Goal: Task Accomplishment & Management: Complete application form

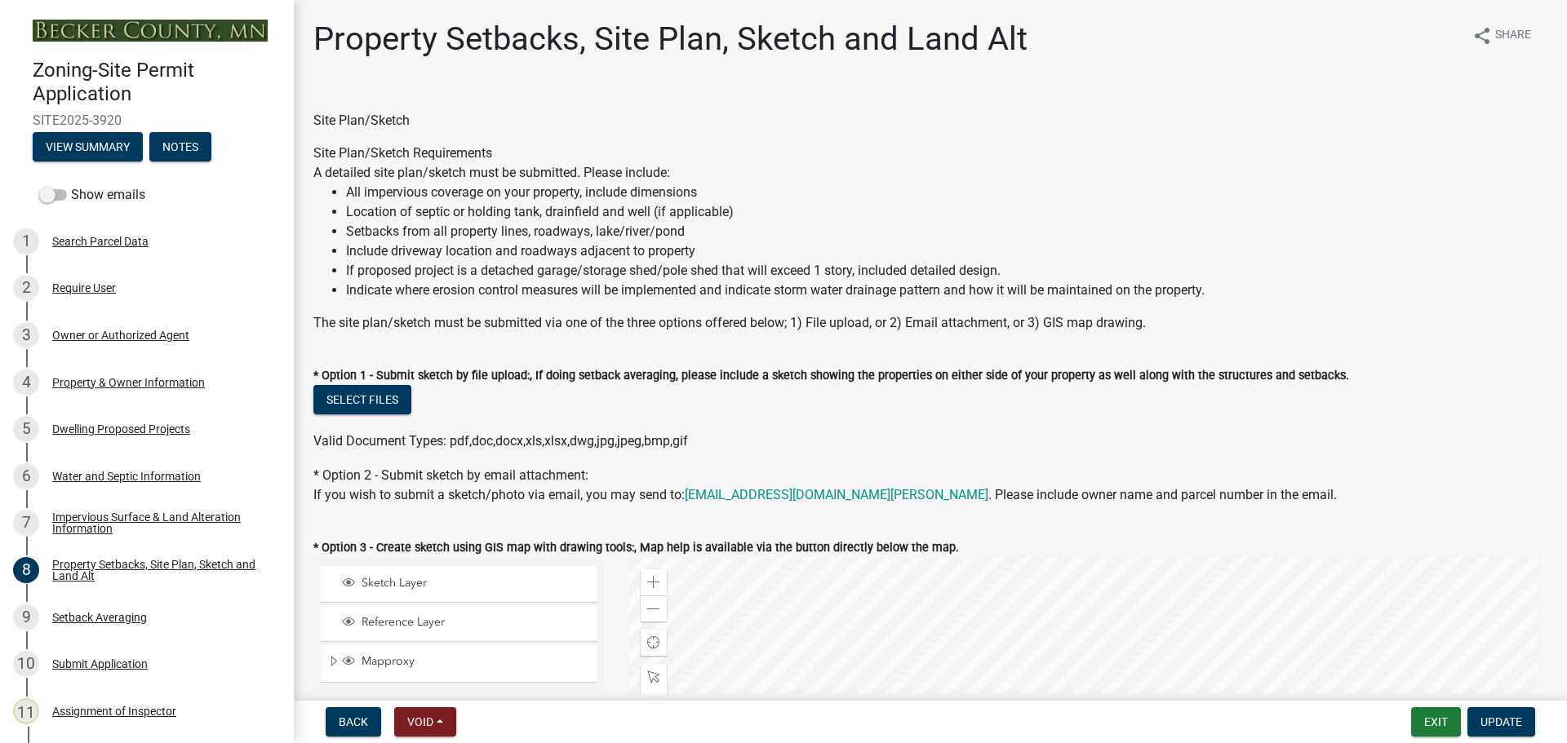
select select "7b13c63f-e699-4112-b373-98fbd28ec536"
select select "ad3f1f1c-7656-4cfc-b9d8-d6dc1c91b001"
select select "b56a4575-9846-47cf-8067-c59a4853da22"
select select "12f785fb-c378-4b18-841c-21c73dc99083"
select select "e8ab2dc3-aa3f-46f3-9b4a-37eb25ad84af"
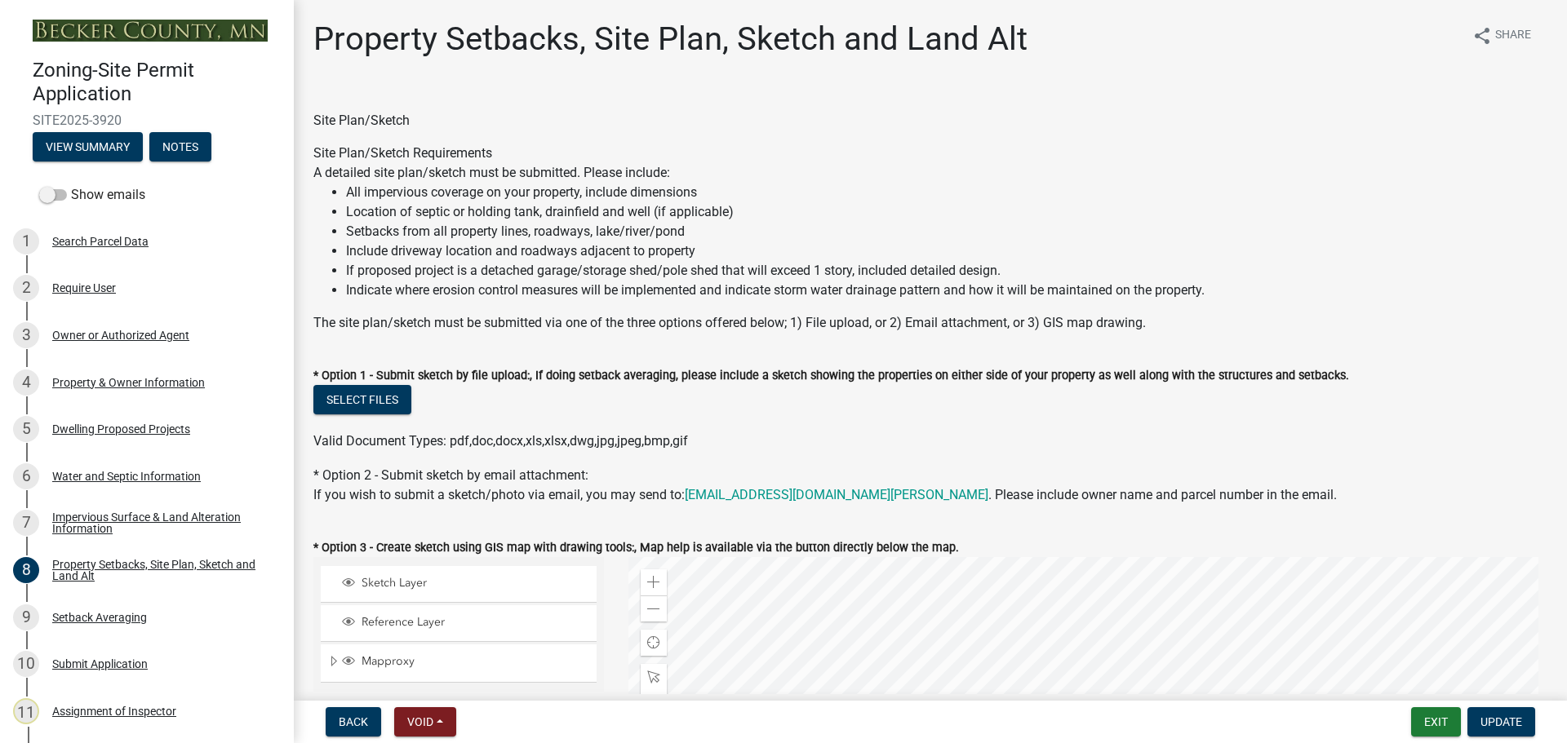
select select "27b2a8b4-abf6-463e-8c0c-7c5d2b4fe26f"
select select "5ad4ab64-b44e-481c-9000-9e5907aa74e1"
select select "a96800da-4e88-4c62-b1ff-2cd17f9e3346"
select select "c8b8ea71-7088-4e87-a493-7bc88cc2835b"
select select "1418c7e3-4054-4b00-84b5-d09b9560f30a"
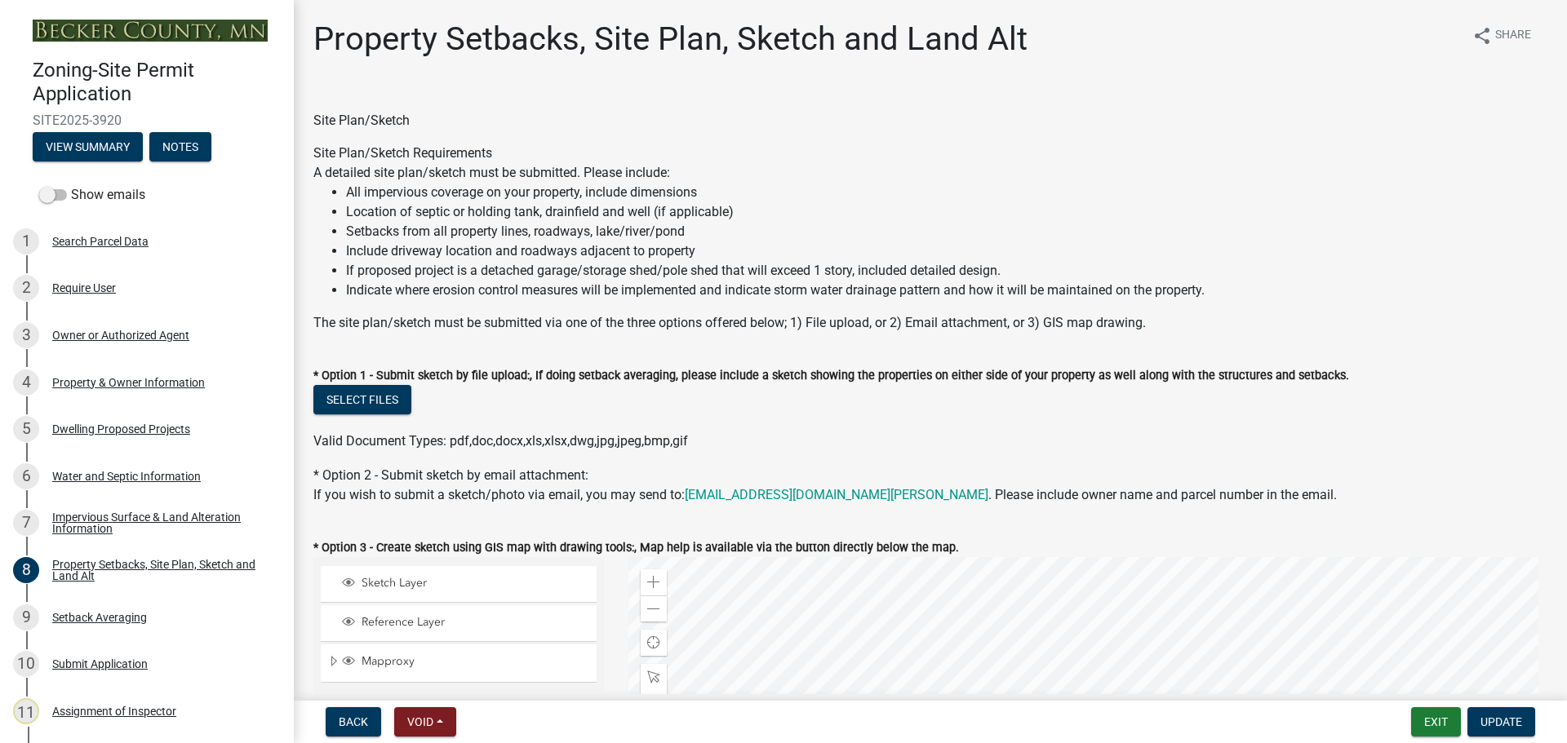
select select "f51aecae-0421-4f67-bd2d-0cff8a85c7cd"
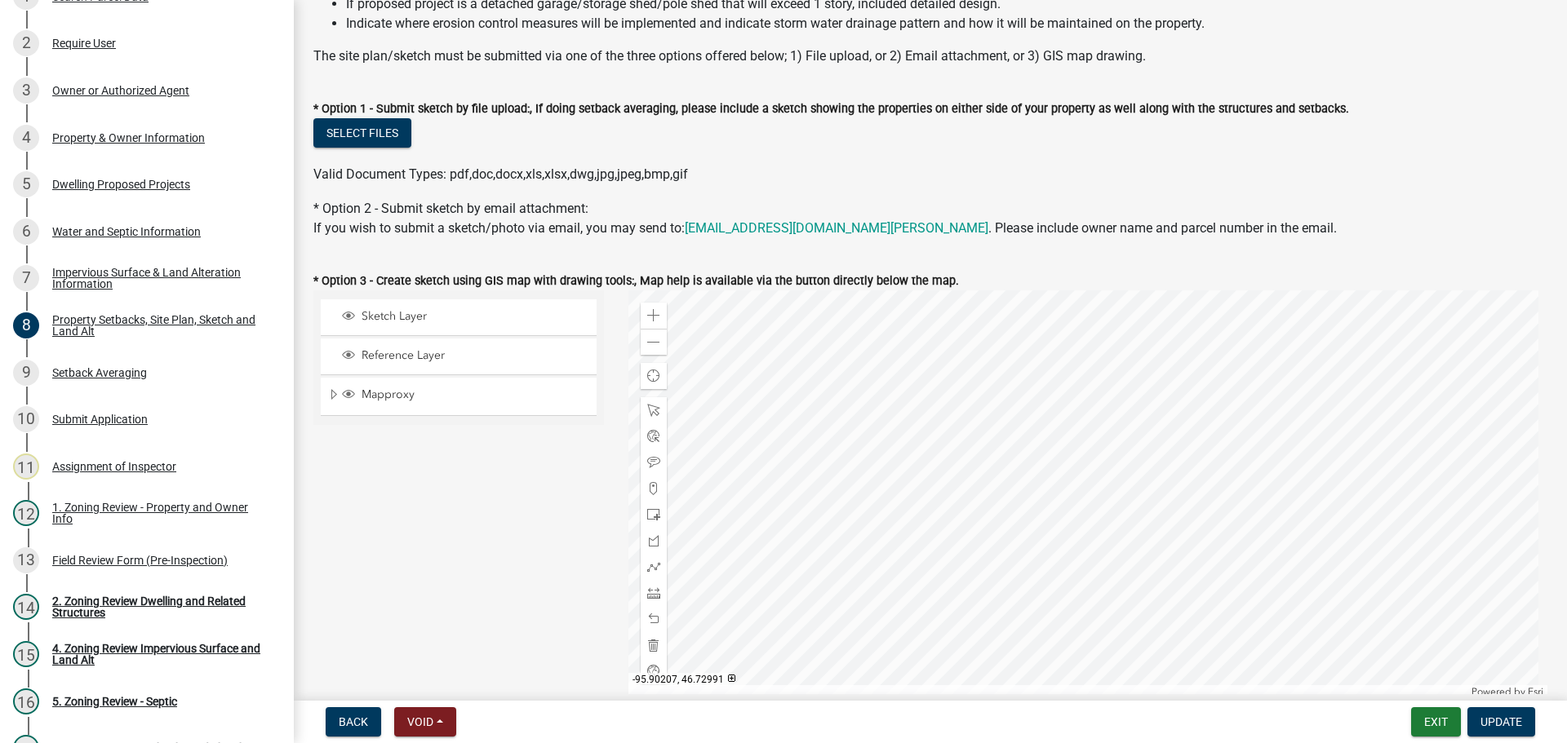
scroll to position [490, 0]
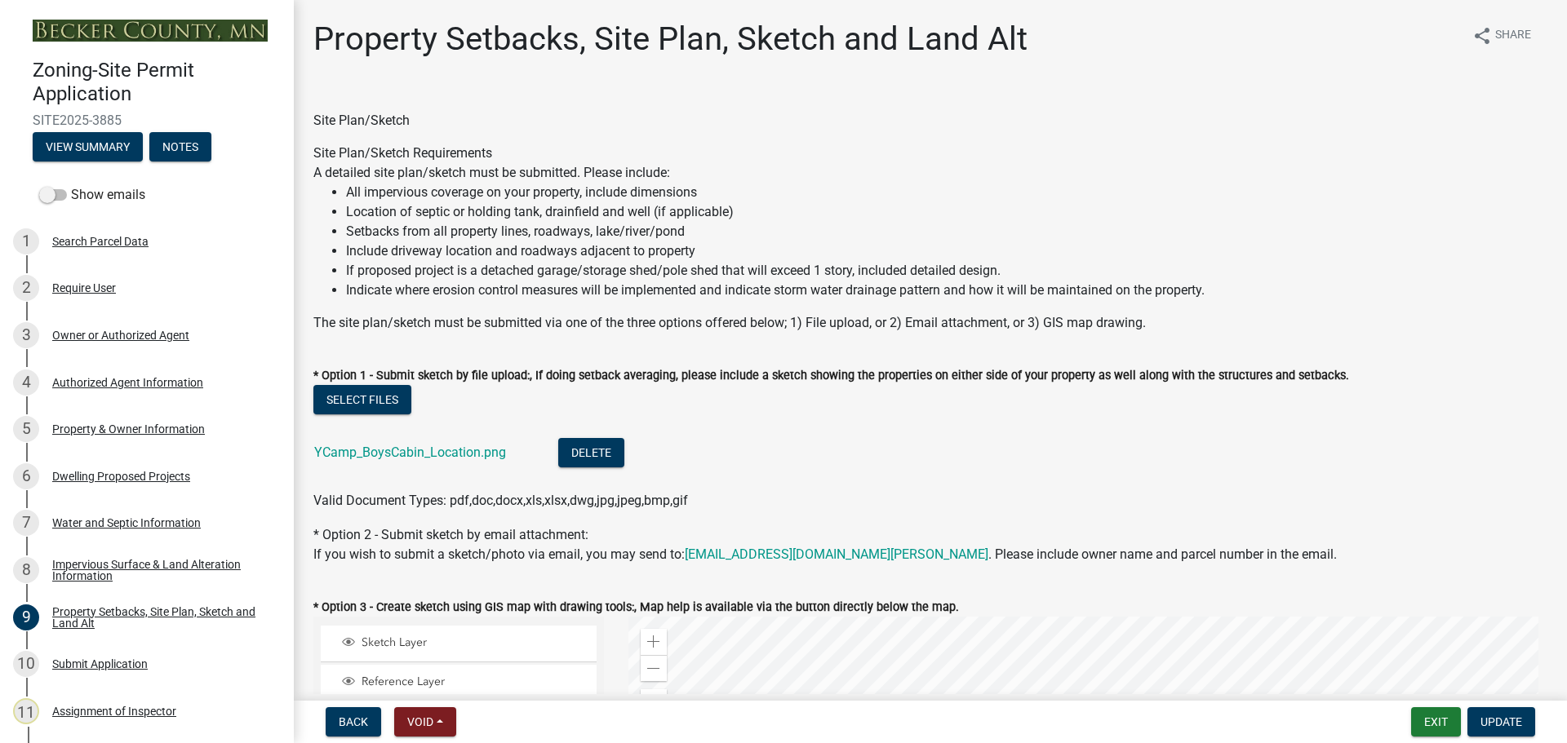
select select "bc359128-44fe-43a6-b559-d4174f4d38cf"
select select "23d9b77f-888b-4fb8-92b8-bb321afa0fee"
select select "fd58f24c-a096-4195-863e-b494ea1fd324"
select select "e8ab2dc3-aa3f-46f3-9b4a-37eb25ad84af"
select select "b98836ba-4715-455d-97ab-be9a9df498a8"
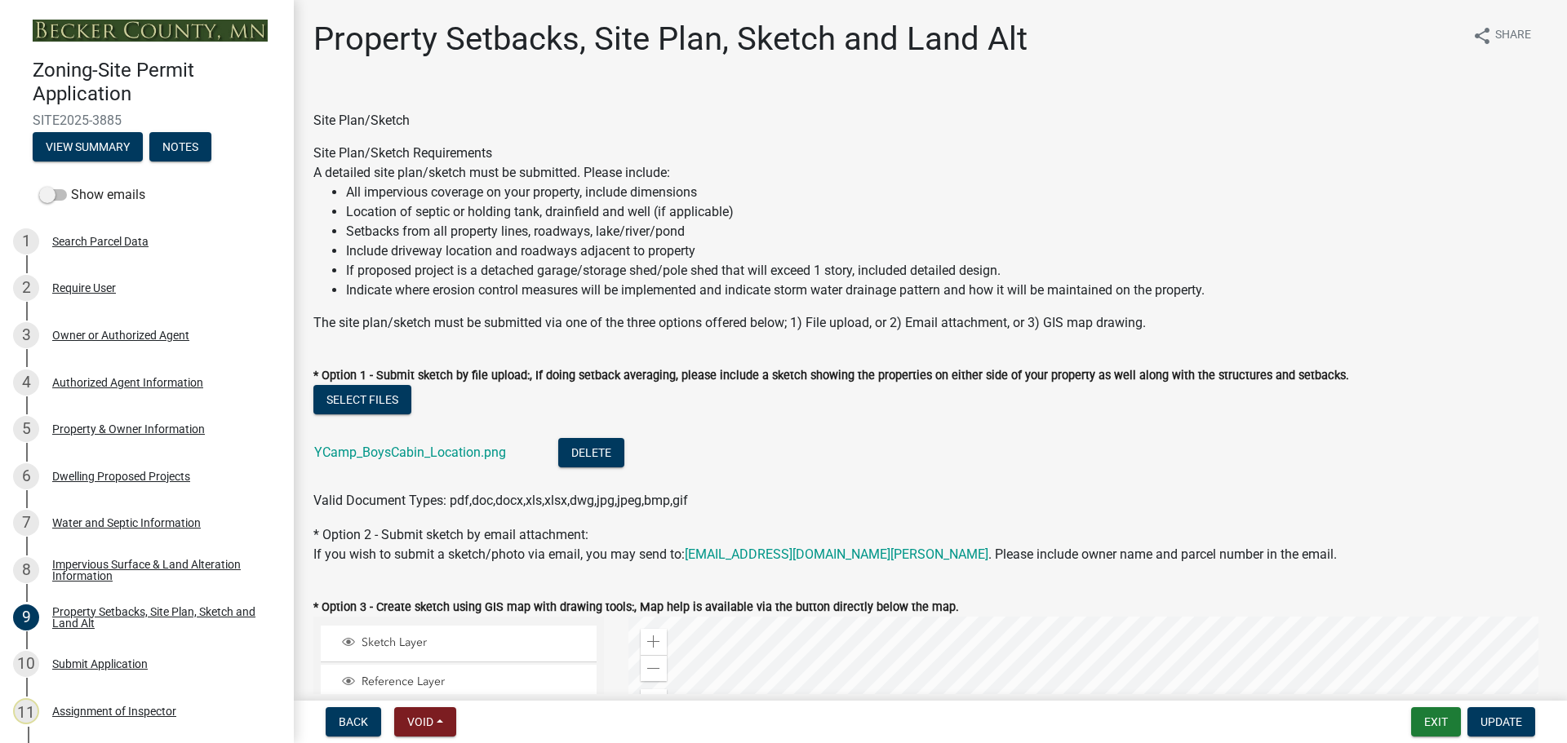
select select "e019de12-4845-45f2-ad10-5fb76eee0e55"
select select "c8b8ea71-7088-4e87-a493-7bc88cc2835b"
select select "ff457040-d2bf-49fa-a716-aef4a9c76f60"
select select "19d13e65-c93d-443e-910a-7a17299544cc"
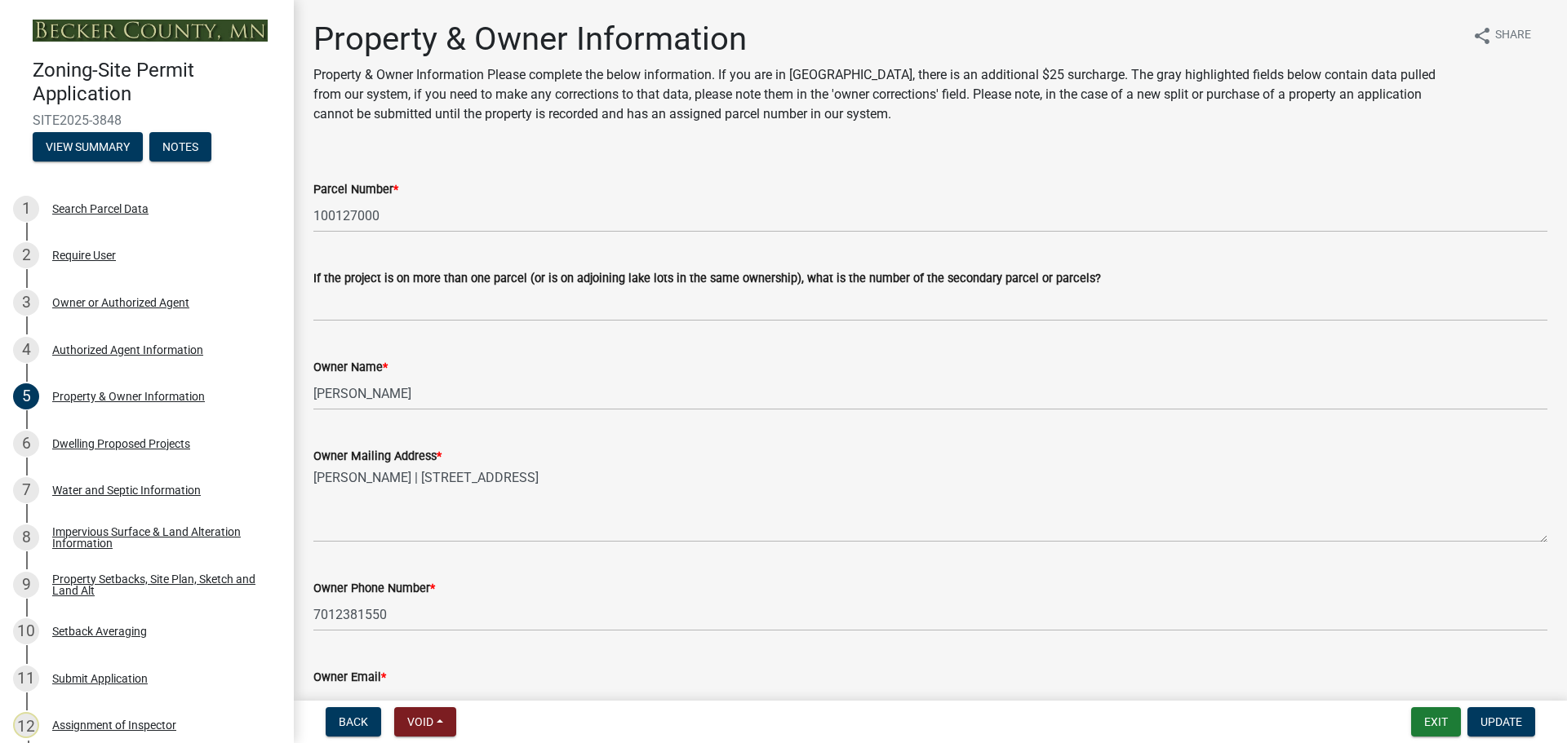
select select "7495cd23-7925-4583-9785-3065799a1be4"
select select "f87eba17-8ed9-4ad8-aefc-fe36a3f3544b"
select select "393a978c-6bd5-4cb2-a6a0-db6feb8732b8"
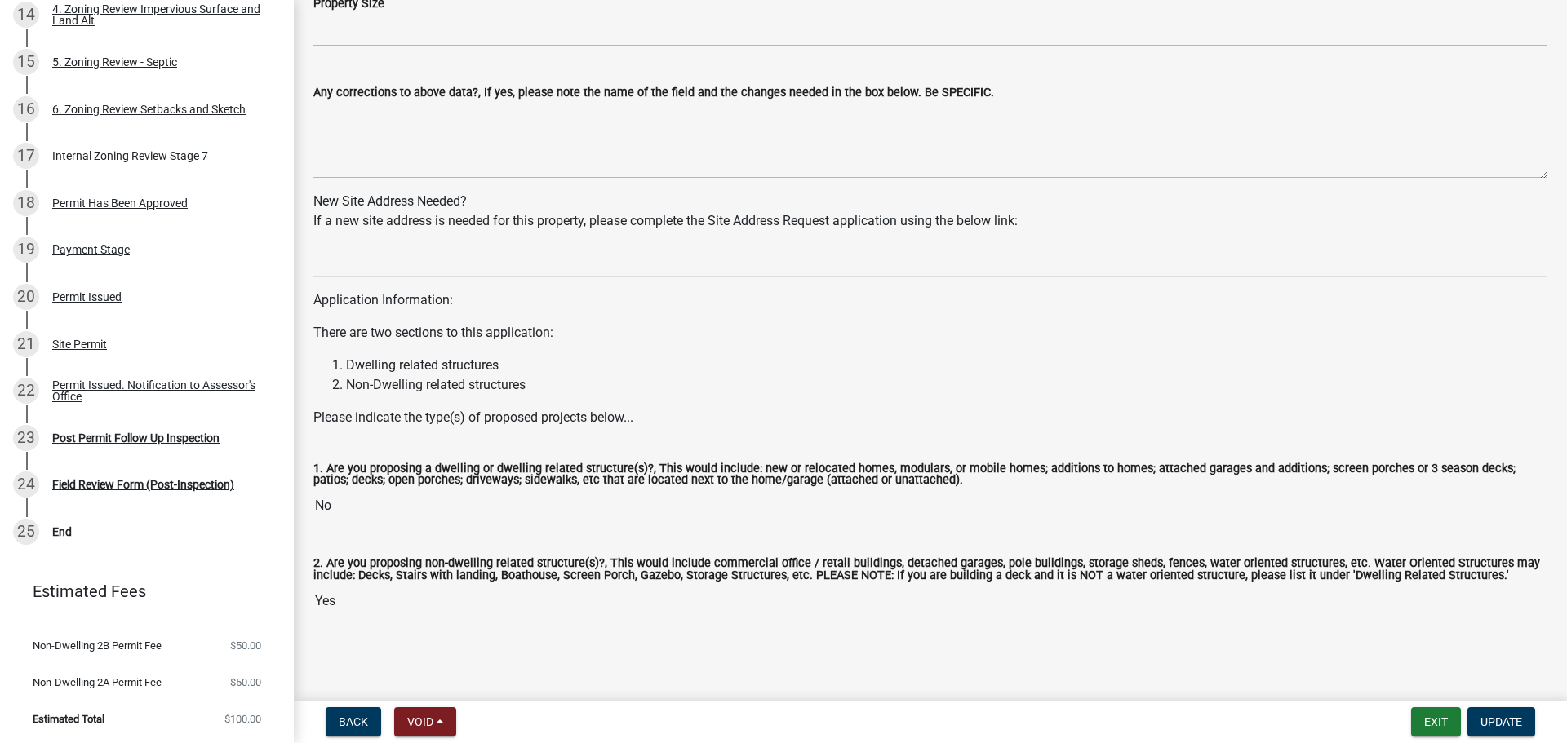
scroll to position [1124, 0]
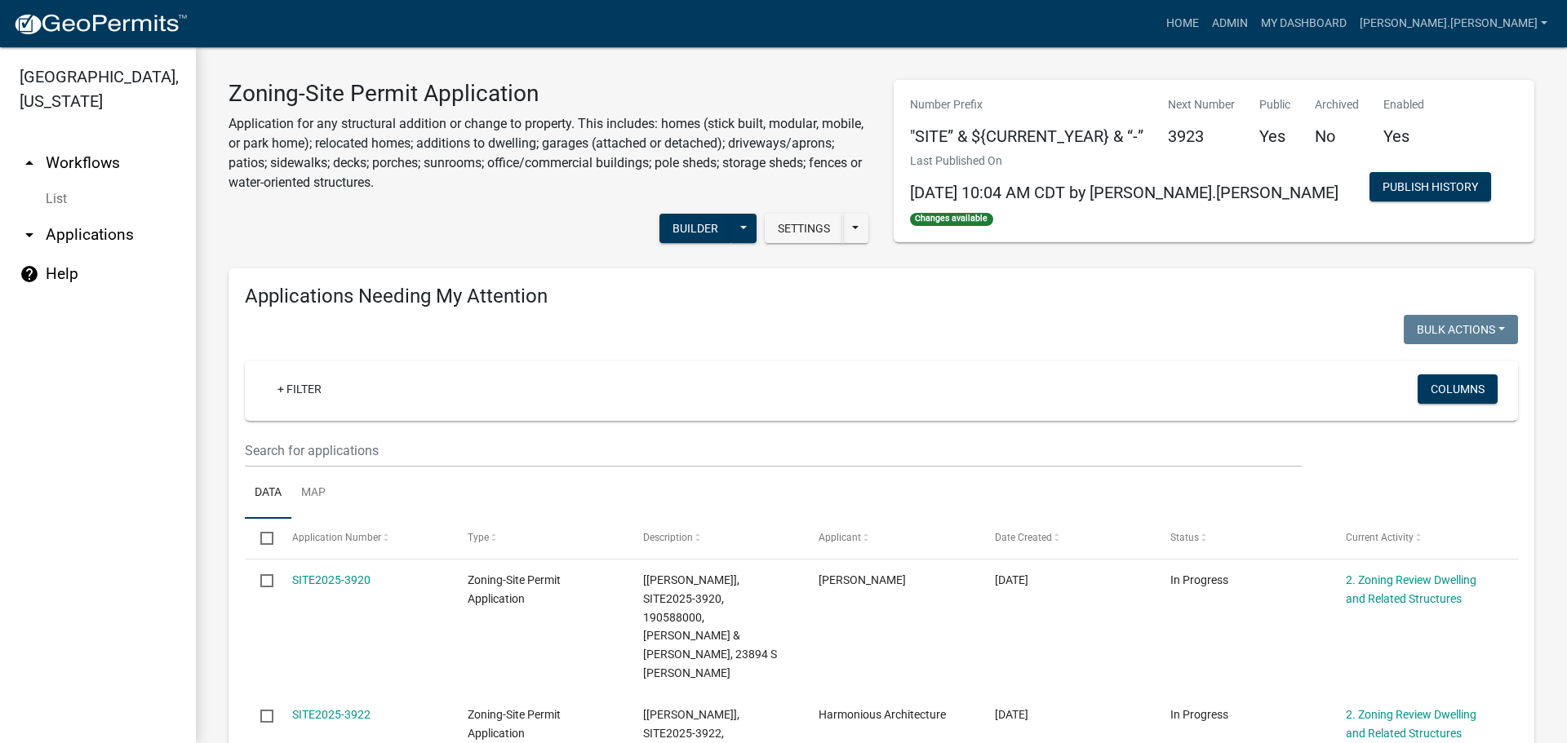
drag, startPoint x: 779, startPoint y: 697, endPoint x: 656, endPoint y: 451, distance: 274.4
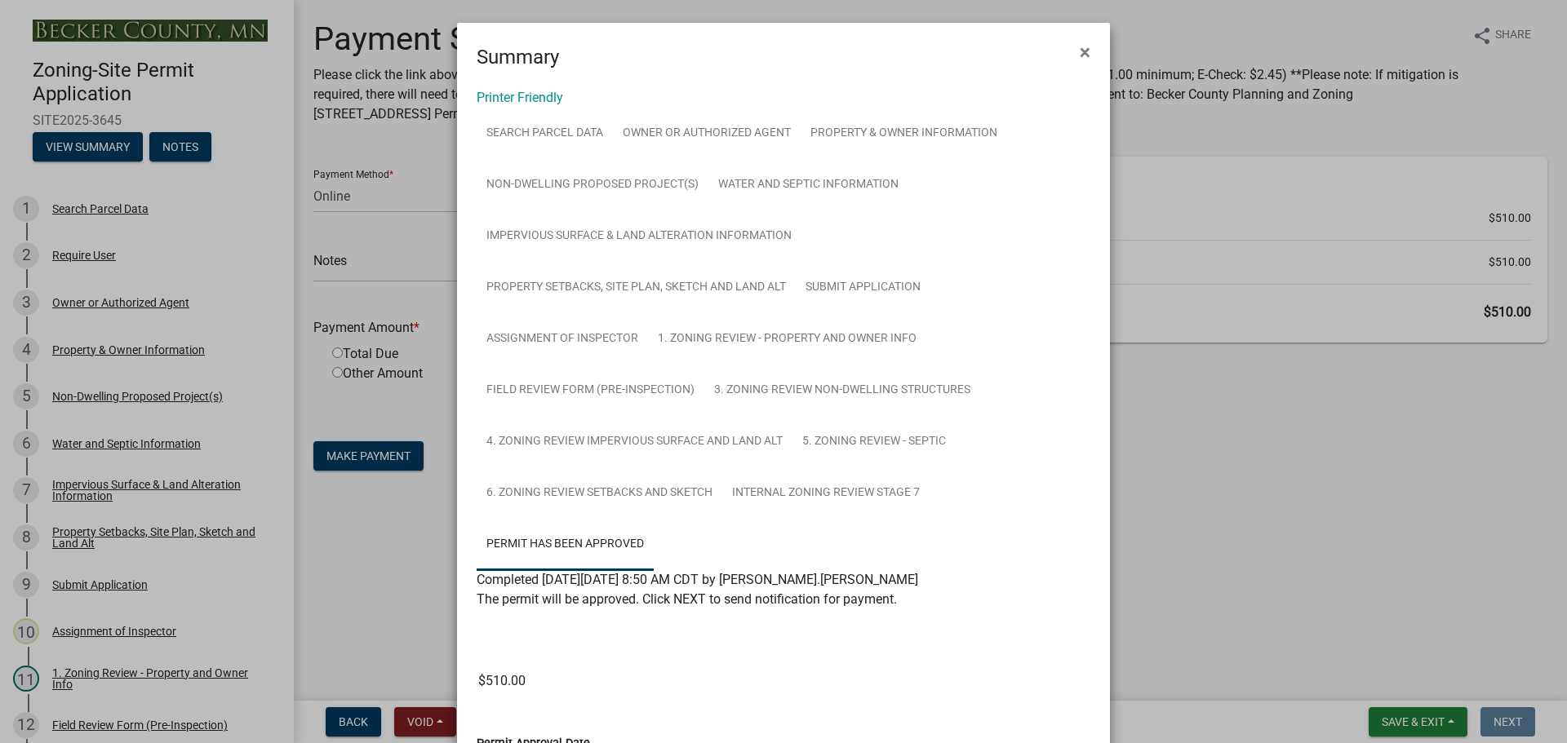
select select "3: 3"
click at [379, 58] on ngb-modal-window "Summary × Printer Friendly Search Parcel Data Owner or Authorized Agent Propert…" at bounding box center [783, 371] width 1567 height 743
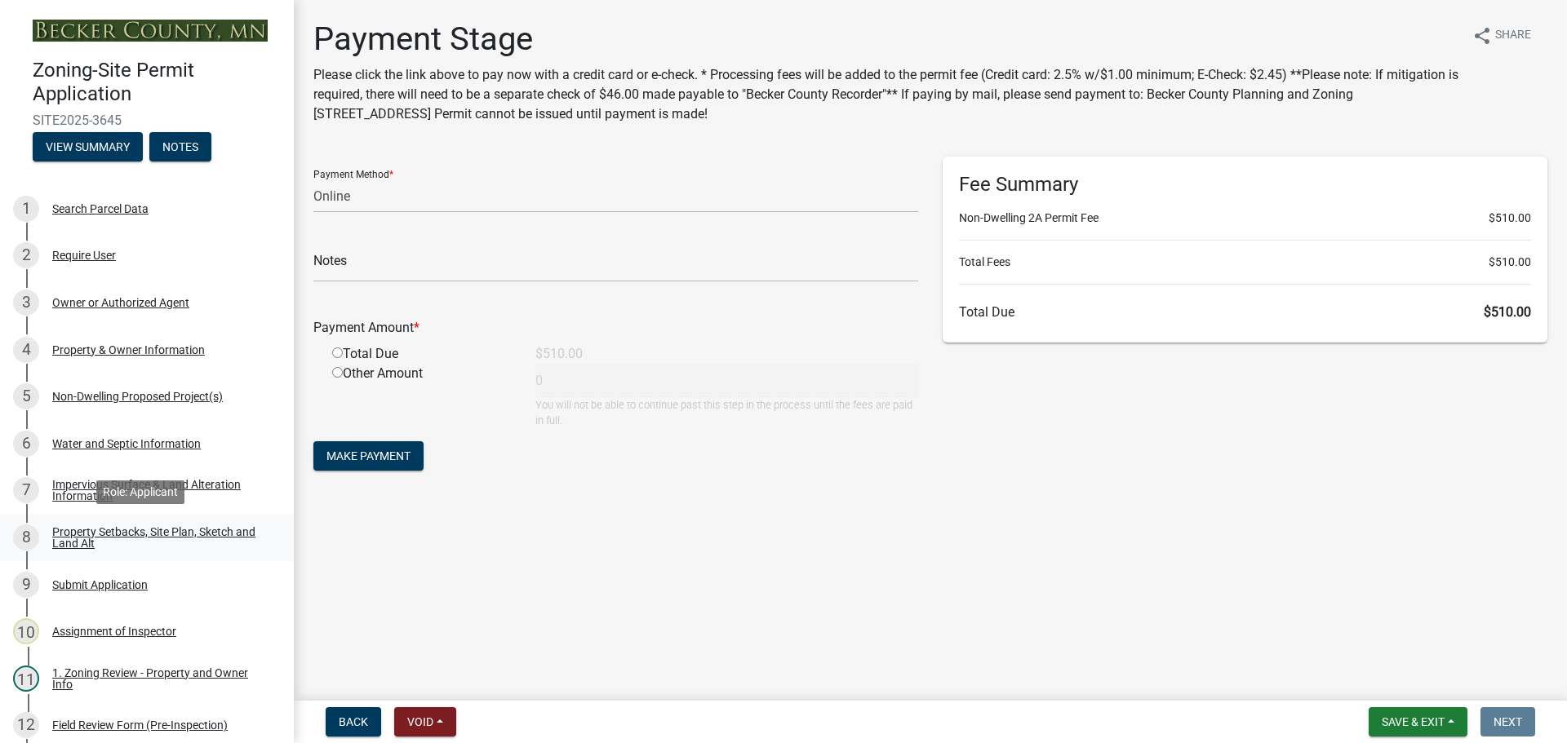
click at [130, 535] on div "Property Setbacks, Site Plan, Sketch and Land Alt" at bounding box center [159, 537] width 215 height 23
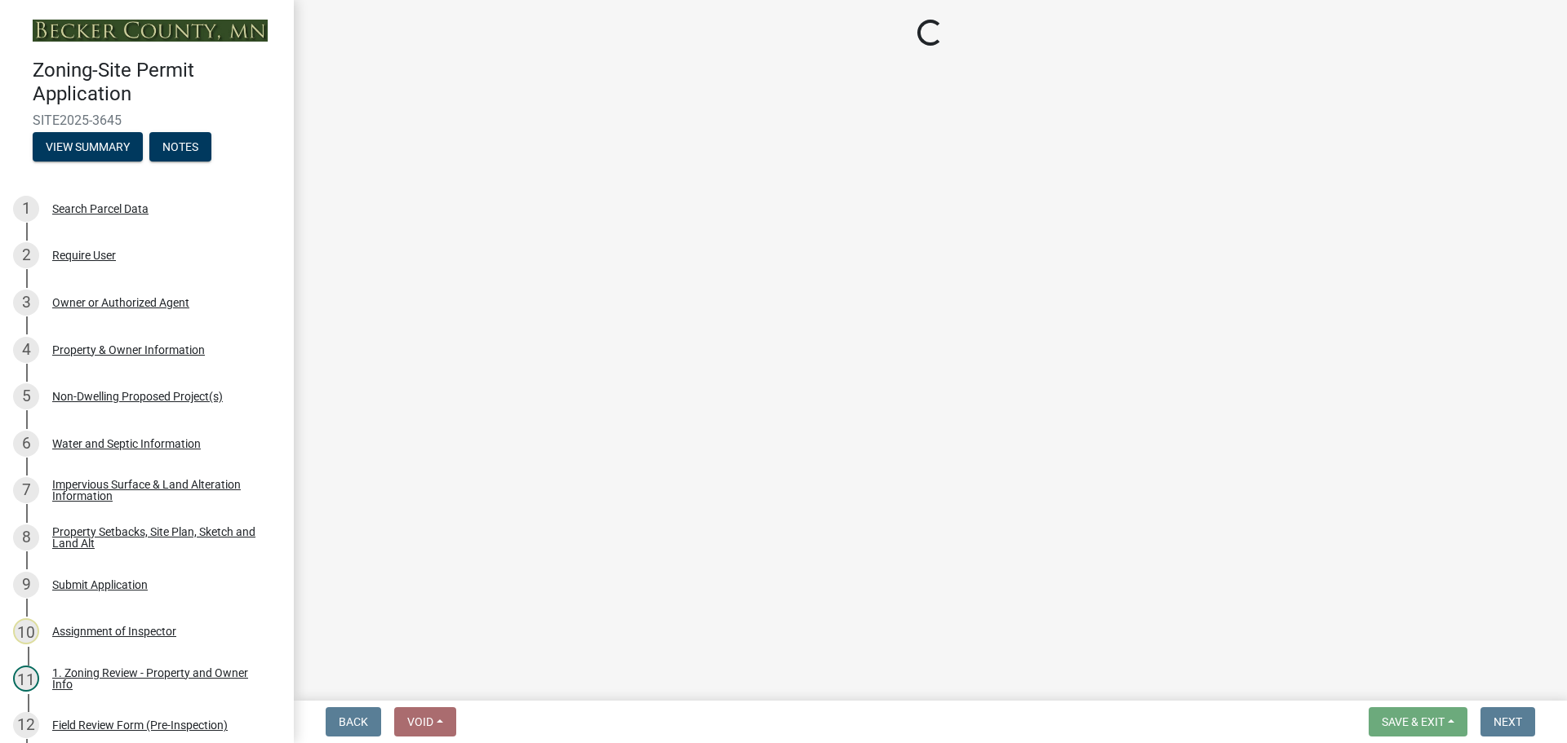
select select "7b13c63f-e699-4112-b373-98fbd28ec536"
select select "c101a5b4-6bb9-4f78-9b05-8a935d0e5ce5"
select select "b56a4575-9846-47cf-8067-c59a4853da22"
select select "b9185151-7fec-488a-a719-f11a93338dbd"
select select "e8ab2dc3-aa3f-46f3-9b4a-37eb25ad84af"
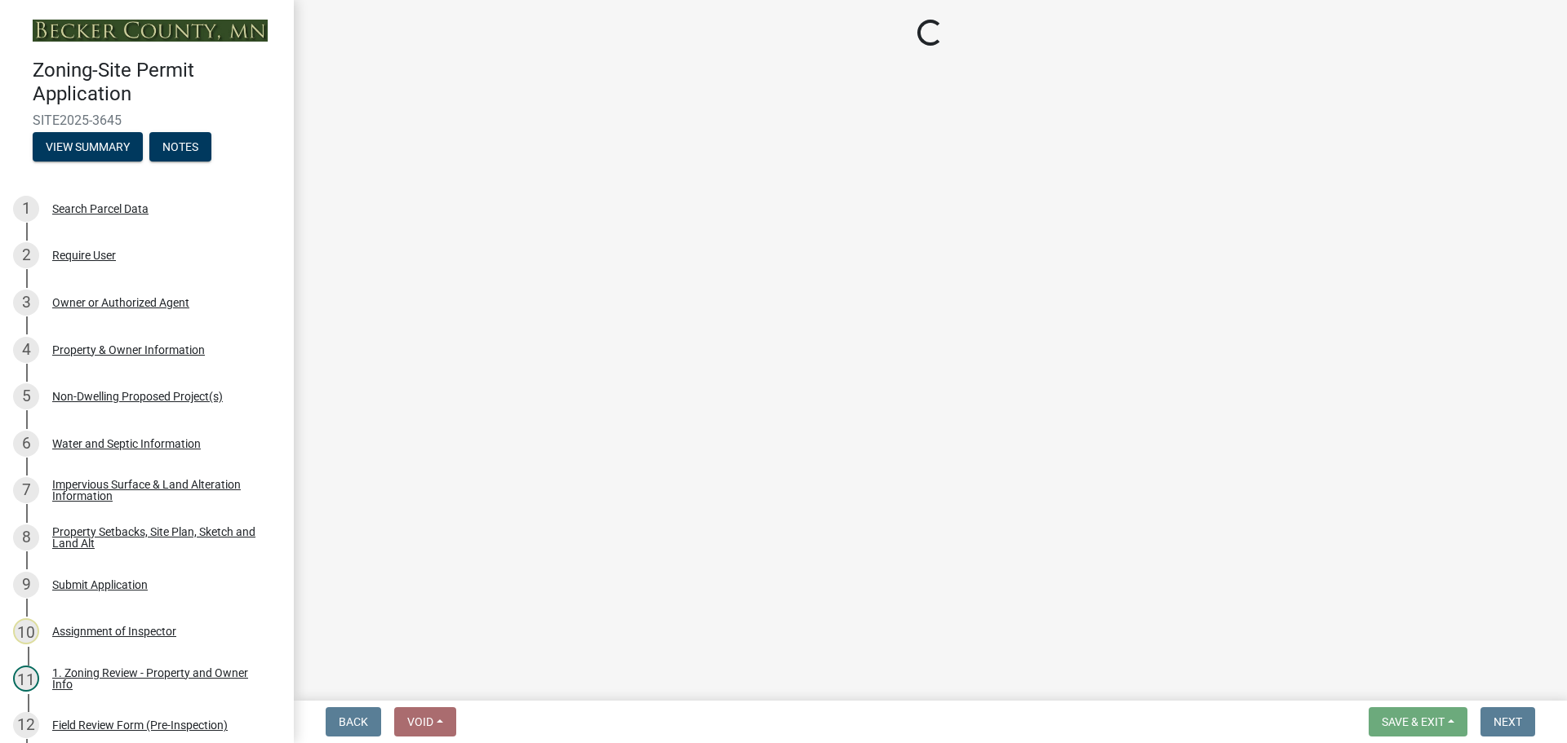
select select "27b2a8b4-abf6-463e-8c0c-7c5d2b4fe26f"
select select "5ad4ab64-b44e-481c-9000-9e5907aa74e1"
select select "e019de12-4845-45f2-ad10-5fb76eee0e55"
select select "c8b8ea71-7088-4e87-a493-7bc88cc2835b"
select select "1418c7e3-4054-4b00-84b5-d09b9560f30a"
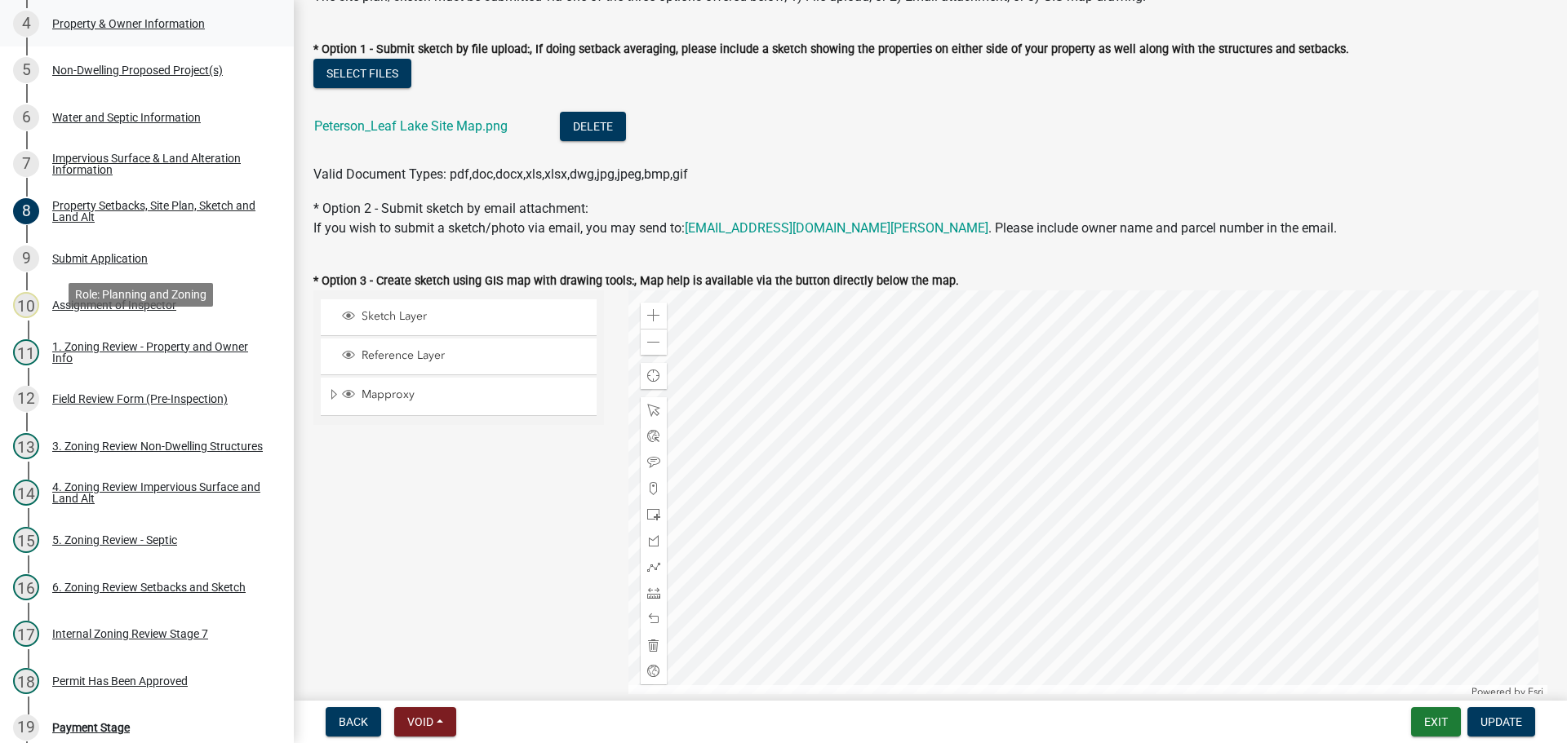
scroll to position [628, 0]
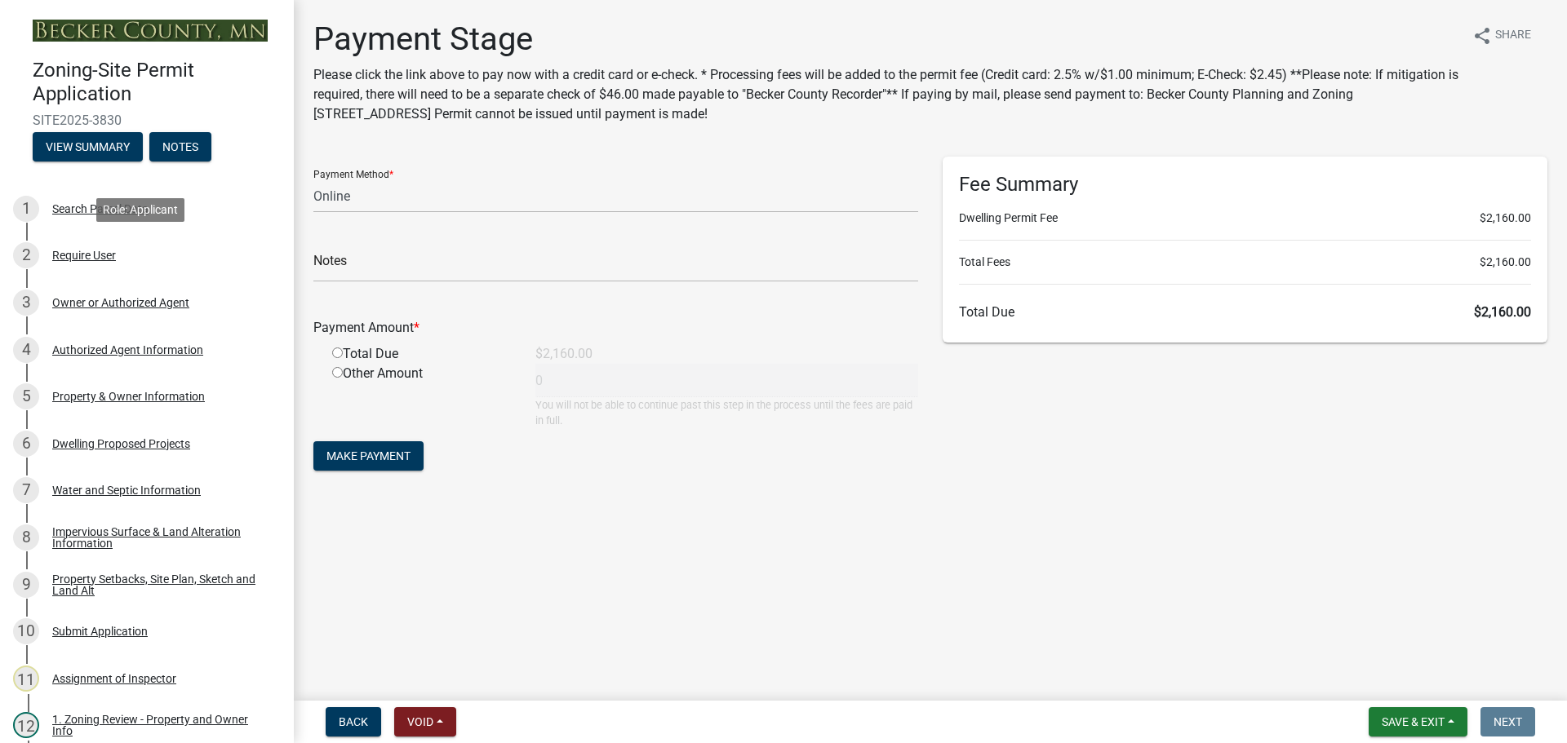
select select "3: 3"
